Goal: Task Accomplishment & Management: Complete application form

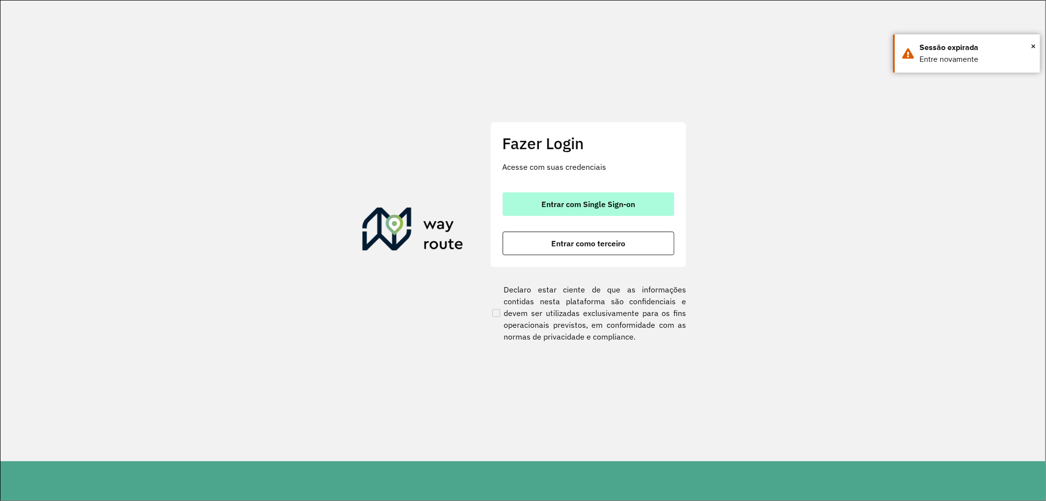
click at [577, 201] on span "Entrar com Single Sign-on" at bounding box center [588, 204] width 94 height 8
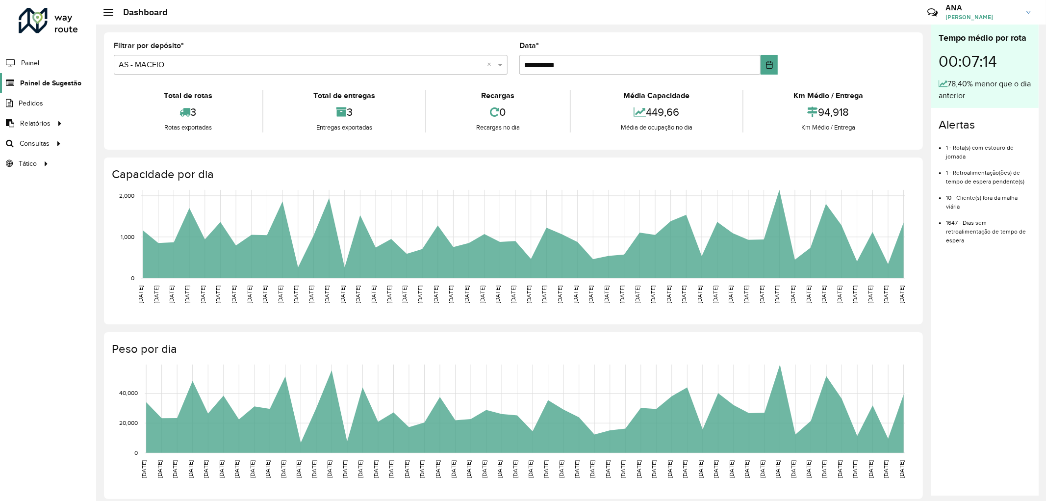
click at [28, 87] on span "Painel de Sugestão" at bounding box center [50, 83] width 61 height 10
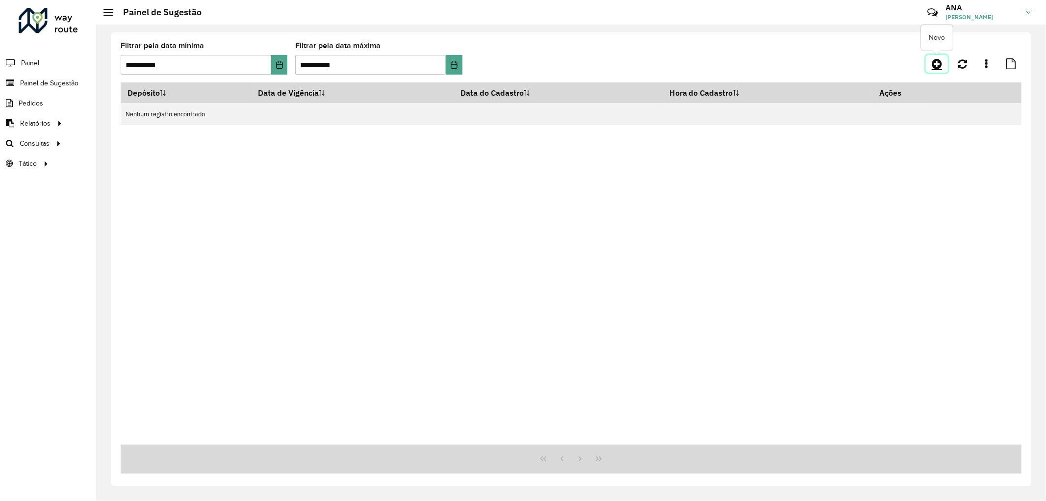
click at [938, 65] on icon at bounding box center [937, 64] width 10 height 12
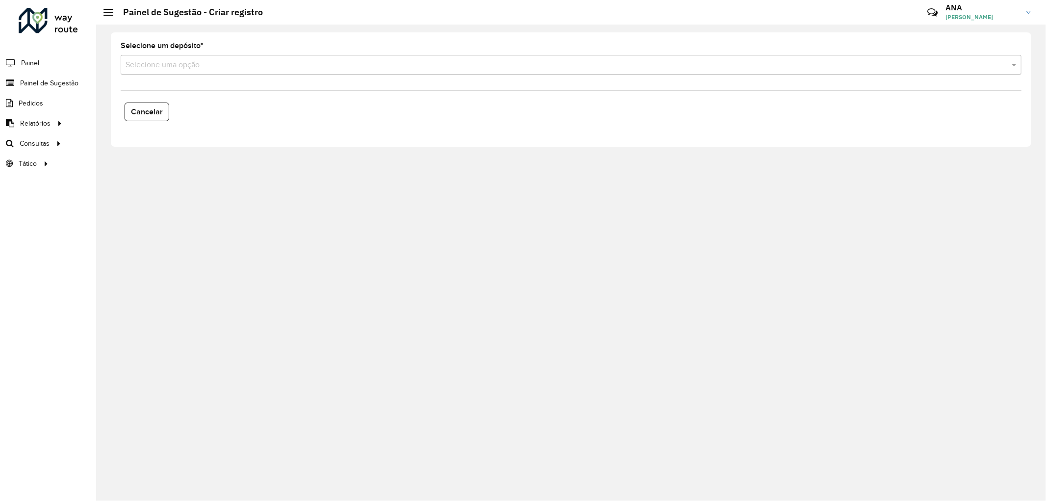
click at [182, 55] on div "Selecione uma opção" at bounding box center [571, 65] width 901 height 20
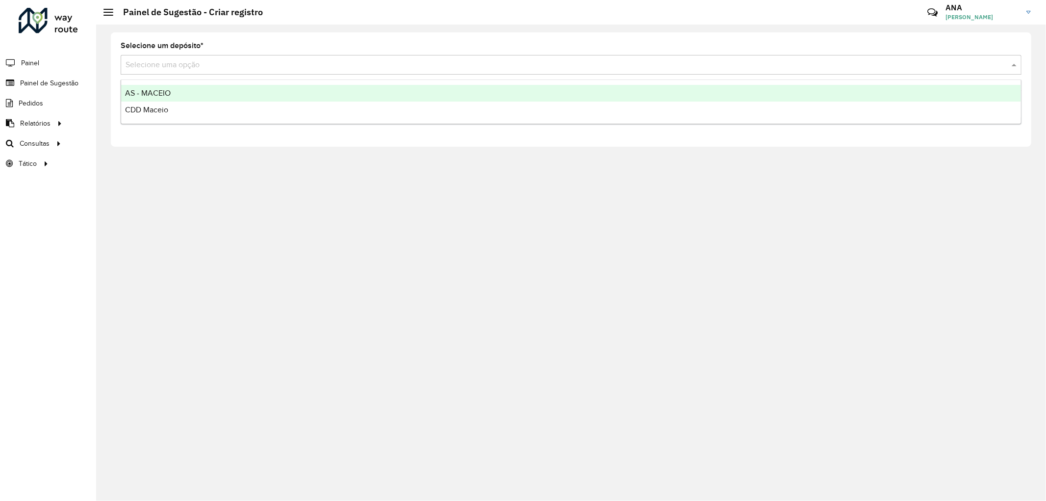
click at [191, 100] on div "AS - MACEIO" at bounding box center [571, 93] width 900 height 17
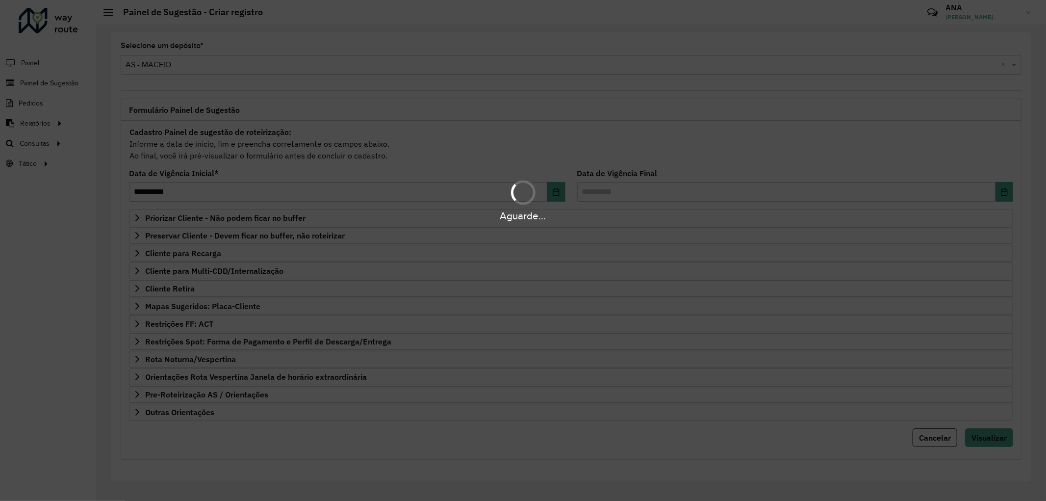
click at [207, 78] on div "Aguarde..." at bounding box center [523, 250] width 1046 height 501
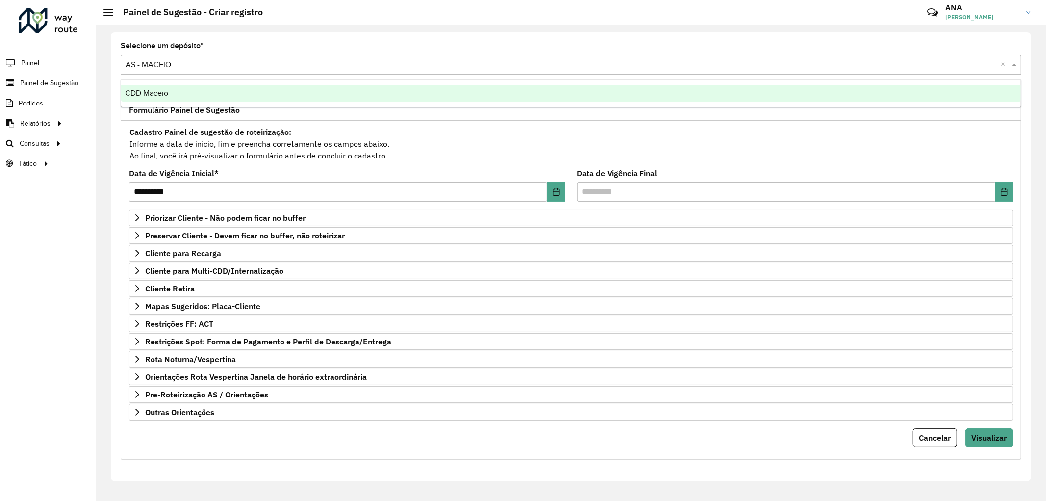
click at [204, 70] on input "text" at bounding box center [561, 65] width 871 height 12
click at [194, 92] on div "CDD Maceio" at bounding box center [571, 93] width 900 height 17
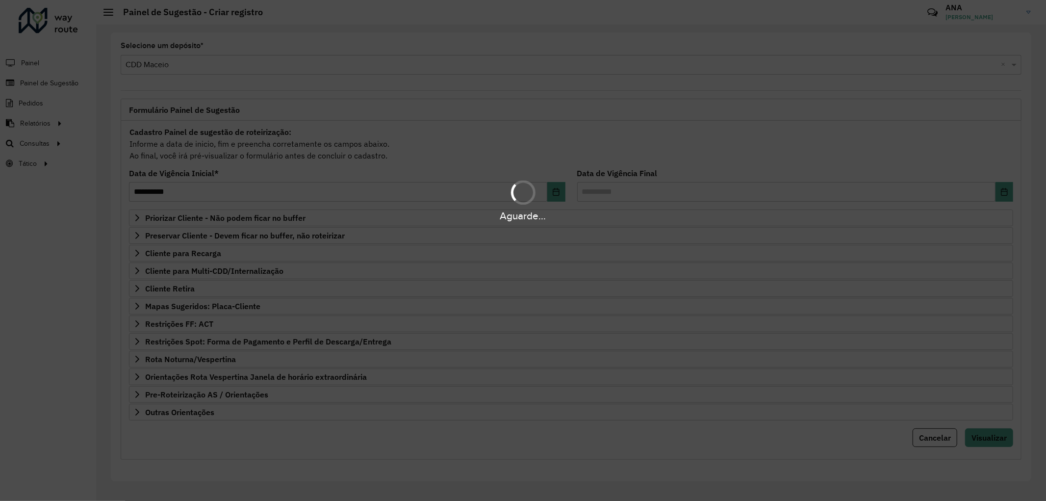
click at [323, 361] on div "Aguarde..." at bounding box center [523, 250] width 1046 height 501
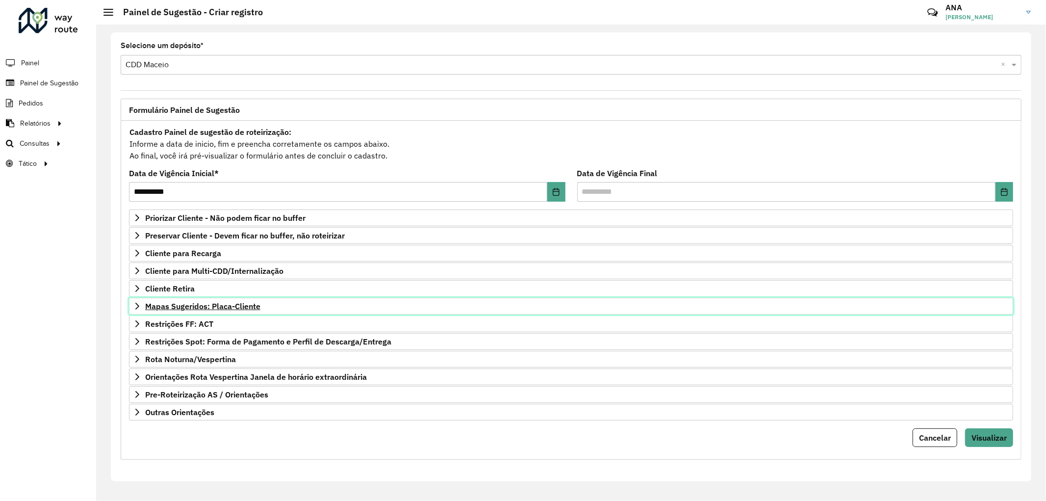
click at [239, 302] on span "Mapas Sugeridos: Placa-Cliente" at bounding box center [202, 306] width 115 height 8
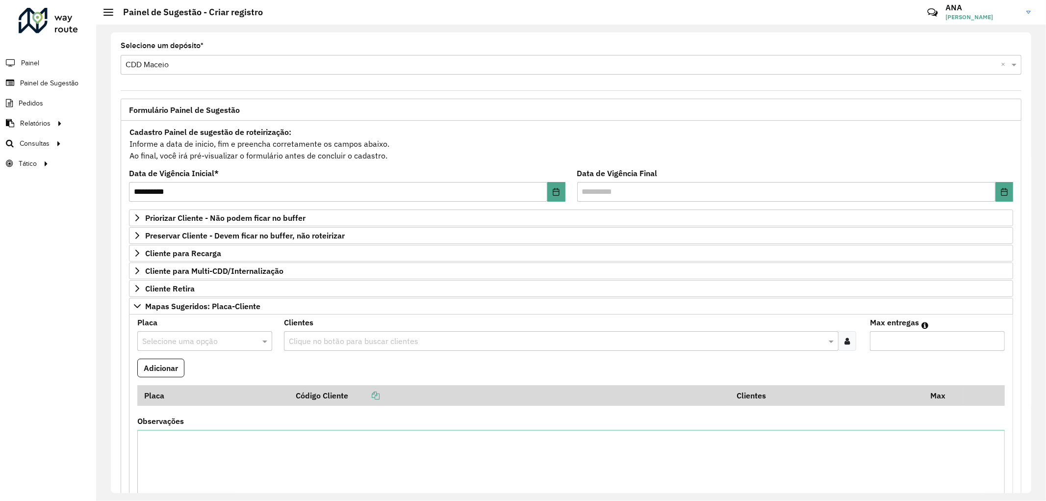
click at [356, 329] on div "Clientes Clique no botão para buscar clientes" at bounding box center [571, 335] width 574 height 32
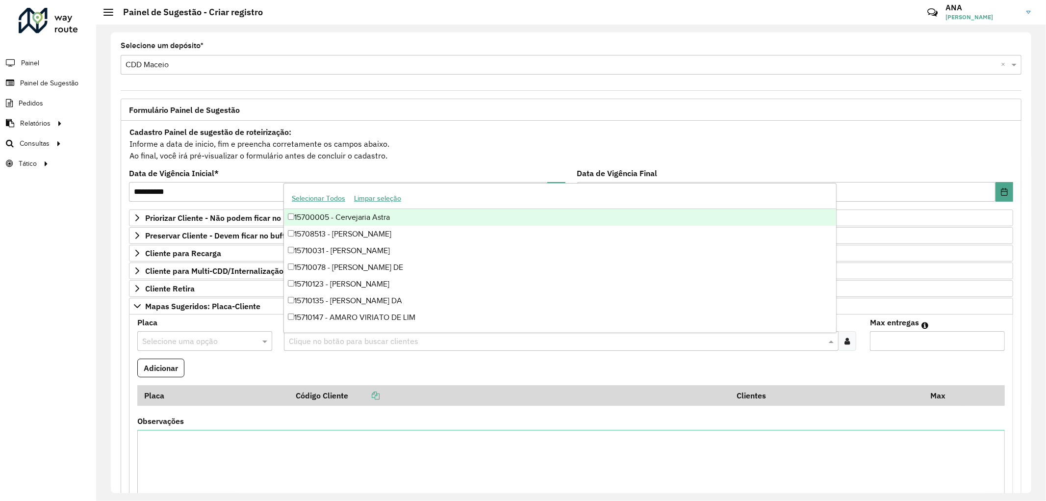
click at [361, 332] on body "Aguarde... Pop-up bloqueado! Seu navegador bloqueou automáticamente a abertura …" at bounding box center [523, 250] width 1046 height 501
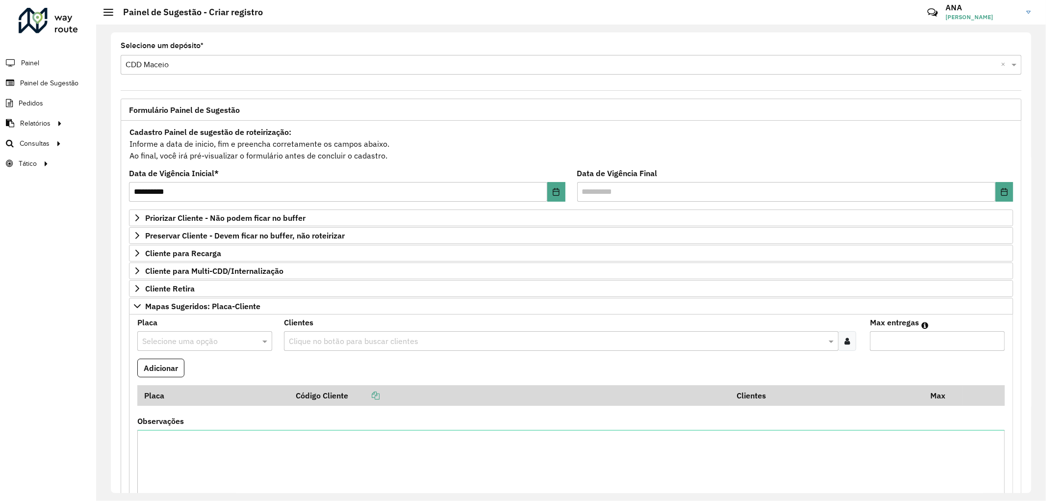
paste input "*****"
type input "*****"
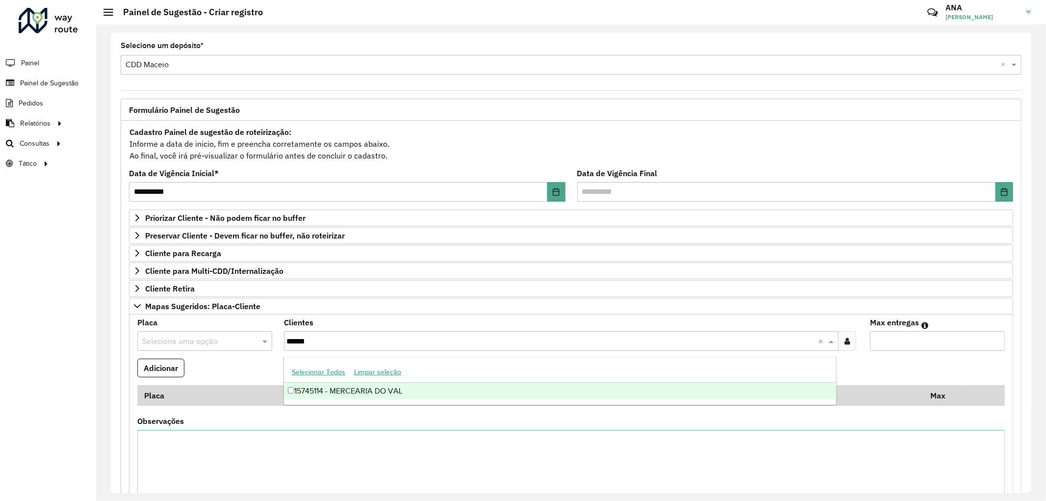
click at [375, 394] on div "15745114 - MERCEARIA DO VAL" at bounding box center [560, 391] width 552 height 17
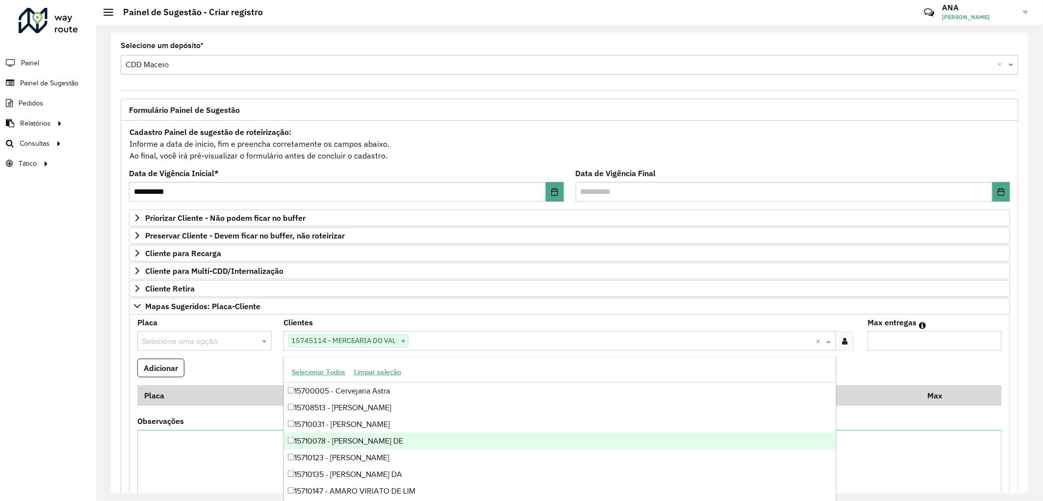
click at [339, 442] on div "15710078 - [PERSON_NAME] DE" at bounding box center [560, 441] width 552 height 17
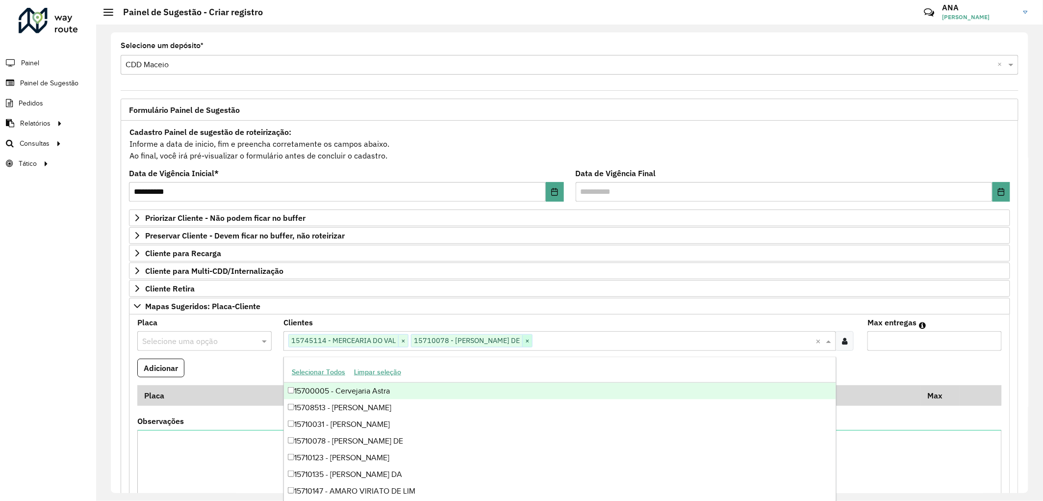
click at [532, 339] on span "×" at bounding box center [527, 341] width 10 height 12
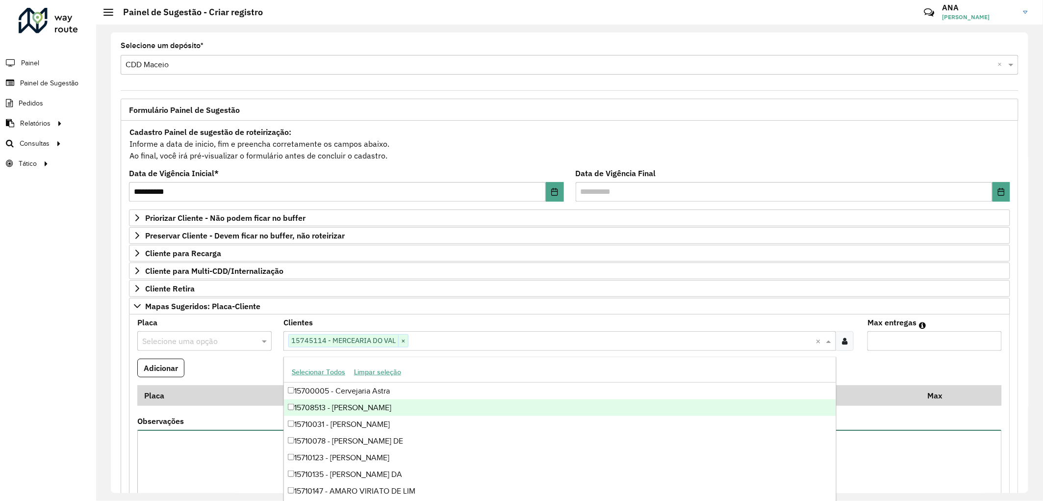
click at [175, 450] on textarea "Observações" at bounding box center [569, 471] width 865 height 83
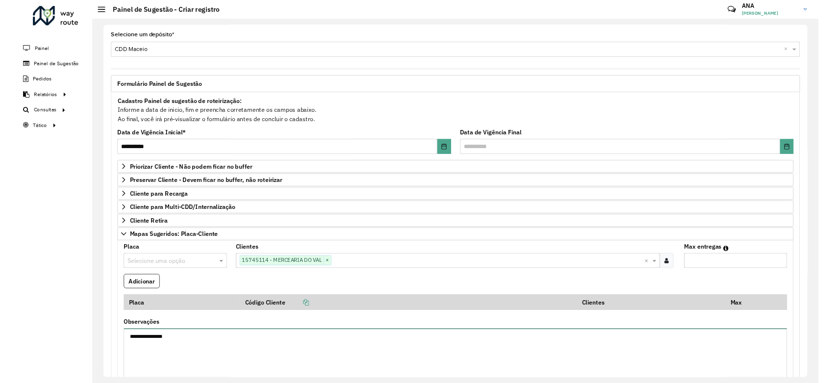
scroll to position [201, 0]
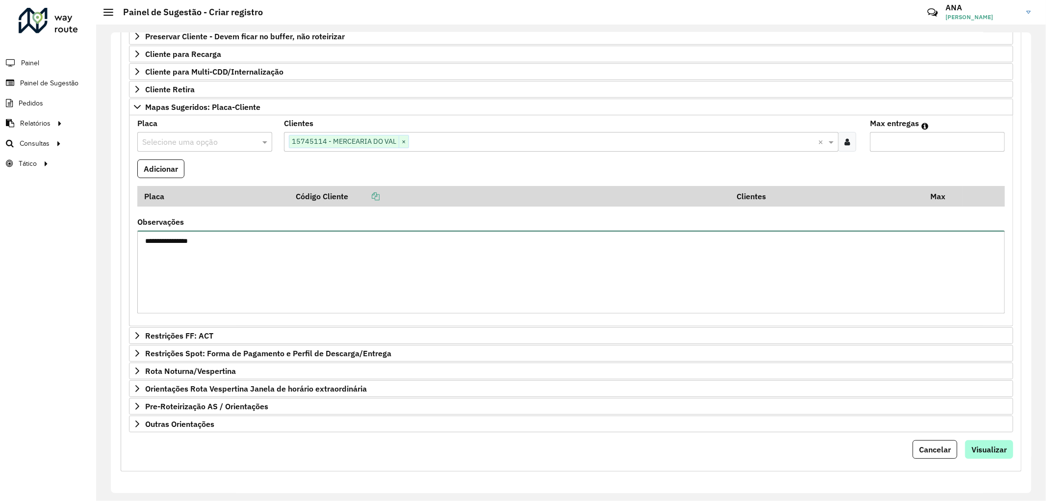
type textarea "**********"
click at [941, 450] on span "Visualizar" at bounding box center [988, 449] width 35 height 10
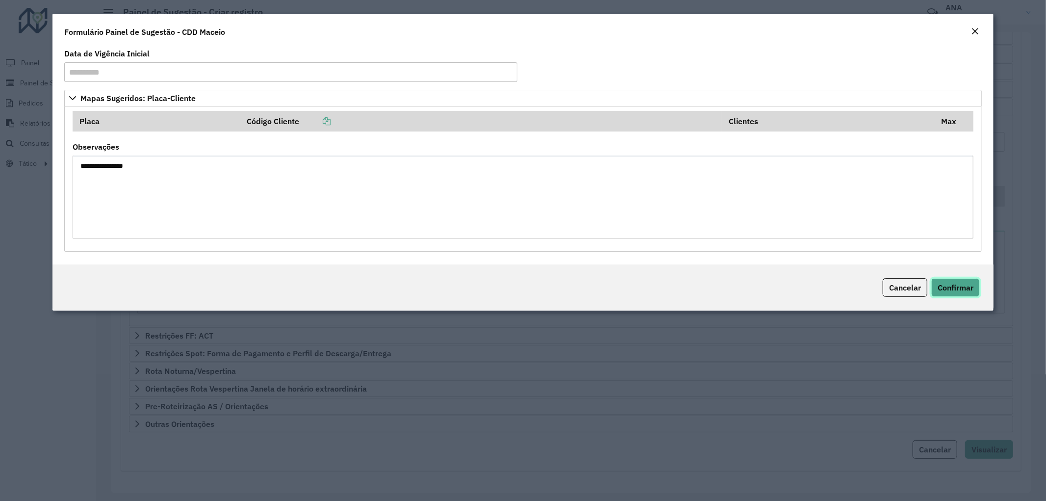
click at [941, 295] on button "Confirmar" at bounding box center [955, 287] width 49 height 19
